Goal: Task Accomplishment & Management: Use online tool/utility

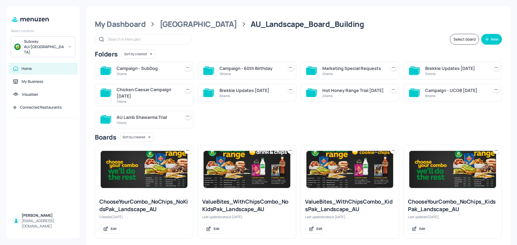
click at [145, 69] on div "Campaign - SubDog" at bounding box center [146, 68] width 61 height 6
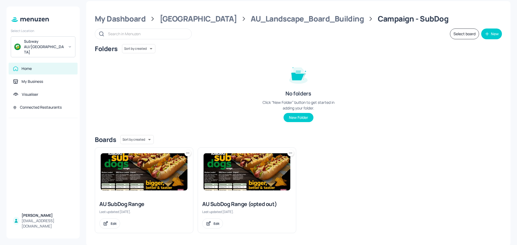
scroll to position [6, 0]
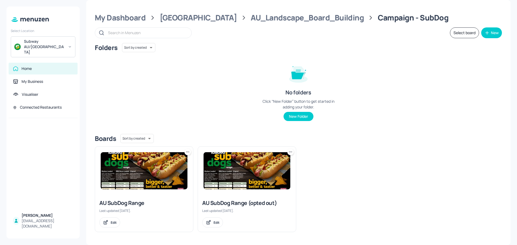
click at [135, 170] on img at bounding box center [144, 170] width 87 height 37
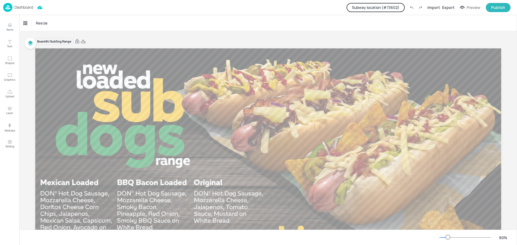
click at [374, 9] on button "Subway location (# 73602 )" at bounding box center [375, 7] width 58 height 9
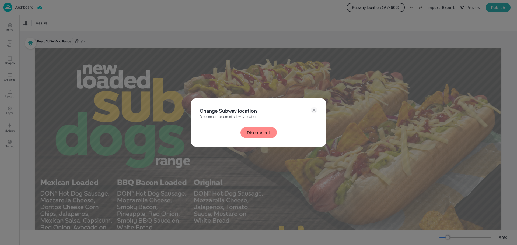
click at [265, 133] on button "Disconnect" at bounding box center [258, 132] width 36 height 11
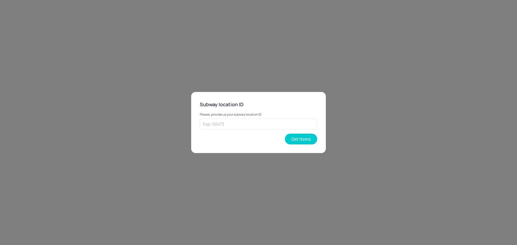
click at [243, 118] on div "Please, provide us your subway location ID ​" at bounding box center [258, 118] width 117 height 21
click at [243, 126] on input "text" at bounding box center [258, 124] width 117 height 11
paste input "40652"
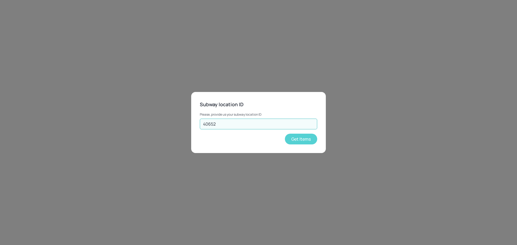
type input "40652"
click at [298, 139] on button "Get Items" at bounding box center [301, 139] width 32 height 11
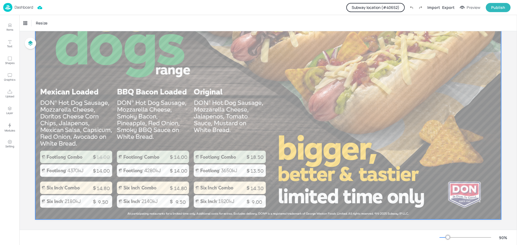
scroll to position [94, 0]
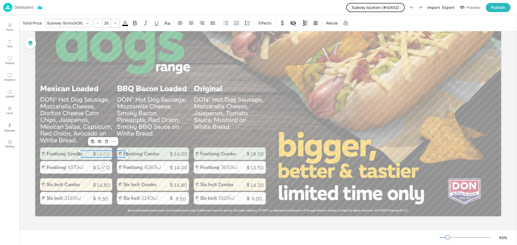
click at [103, 153] on p "14.00" at bounding box center [103, 154] width 48 height 7
click at [29, 26] on div "Total Price" at bounding box center [32, 23] width 21 height 9
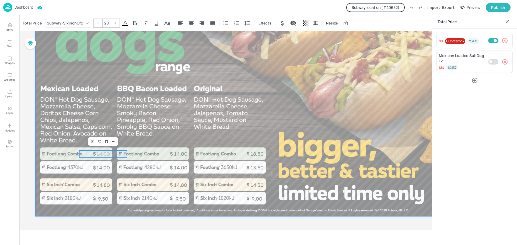
click at [175, 129] on div at bounding box center [267, 86] width 465 height 262
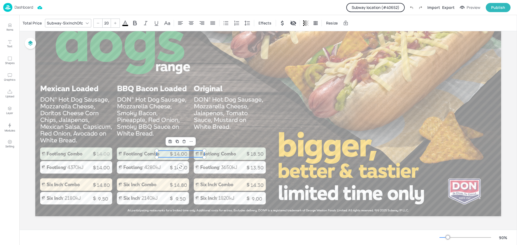
click at [180, 153] on p "14.00" at bounding box center [181, 154] width 48 height 7
click at [30, 21] on div "Total Price" at bounding box center [32, 23] width 21 height 9
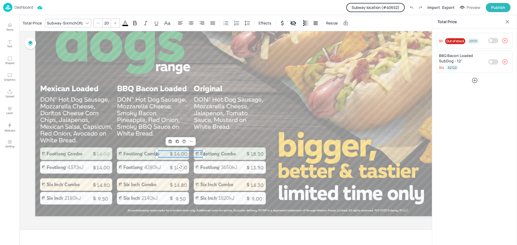
click at [224, 6] on div "Dashboard Subway location (# 40652 ) Import Export Preview Publish" at bounding box center [256, 7] width 507 height 15
